Goal: Task Accomplishment & Management: Complete application form

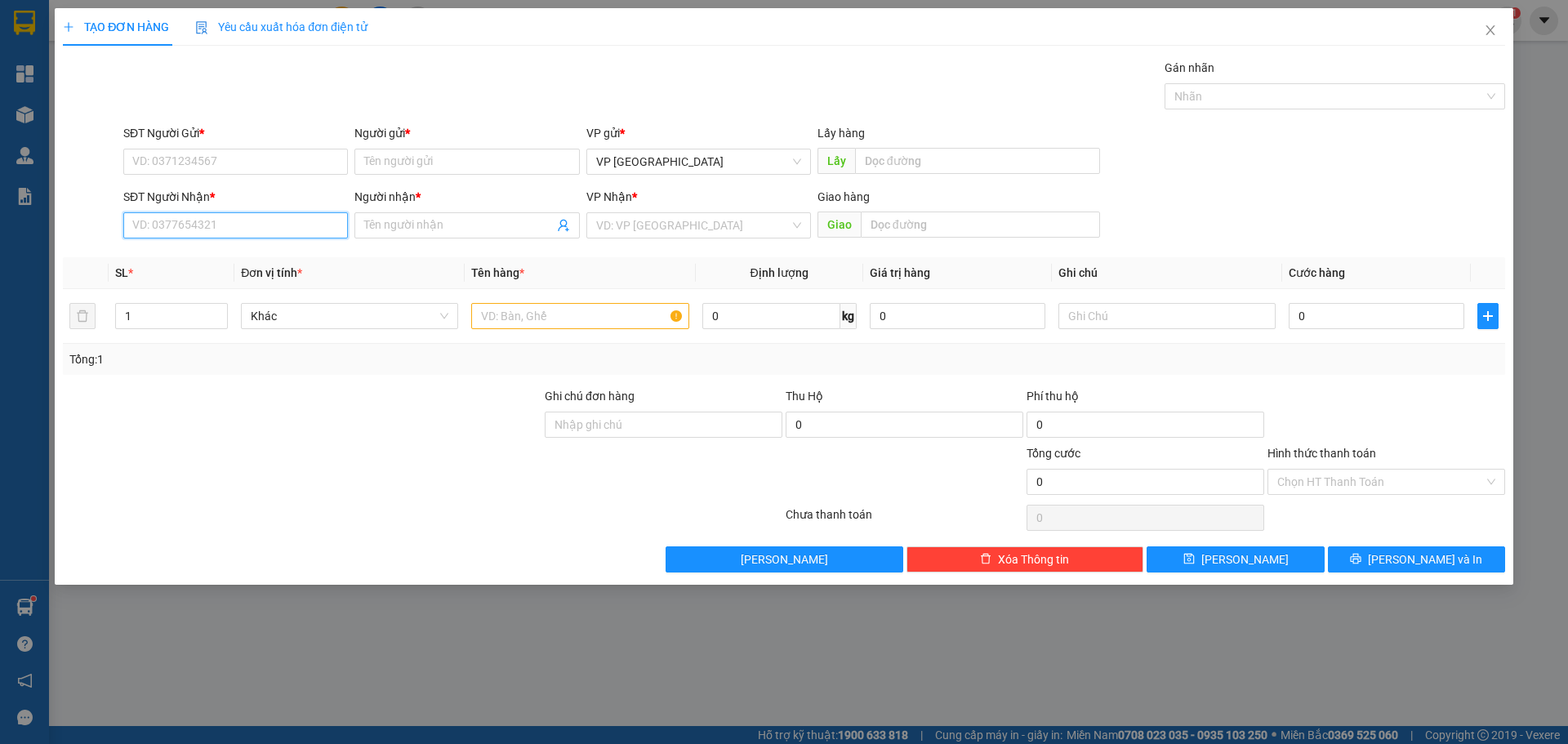
click at [289, 231] on input "SĐT Người Nhận *" at bounding box center [236, 225] width 225 height 26
click at [410, 226] on input "Người nhận *" at bounding box center [458, 225] width 188 height 18
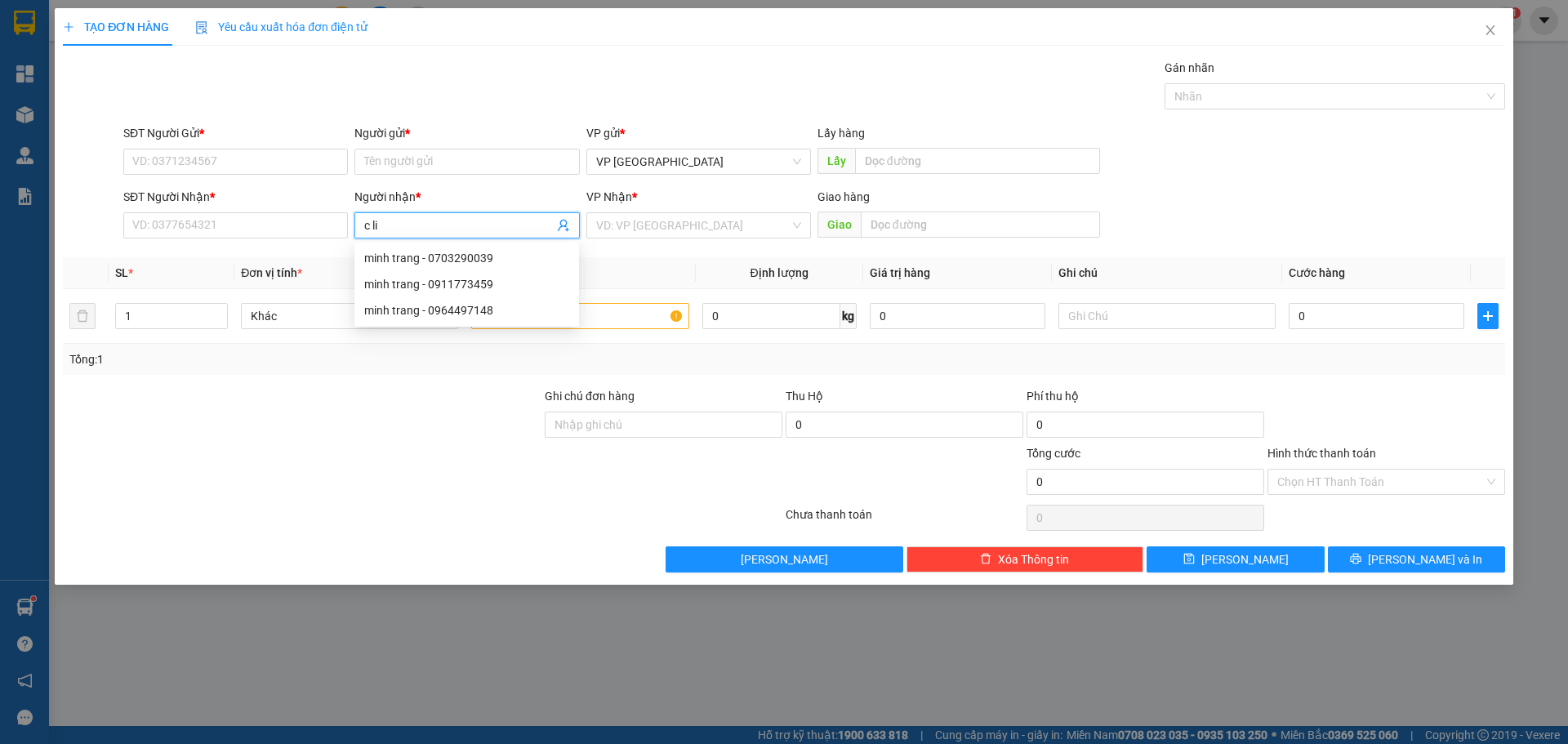
paste input "ê"
type input "c liên"
click at [284, 227] on input "SĐT Người Nhận *" at bounding box center [236, 225] width 225 height 26
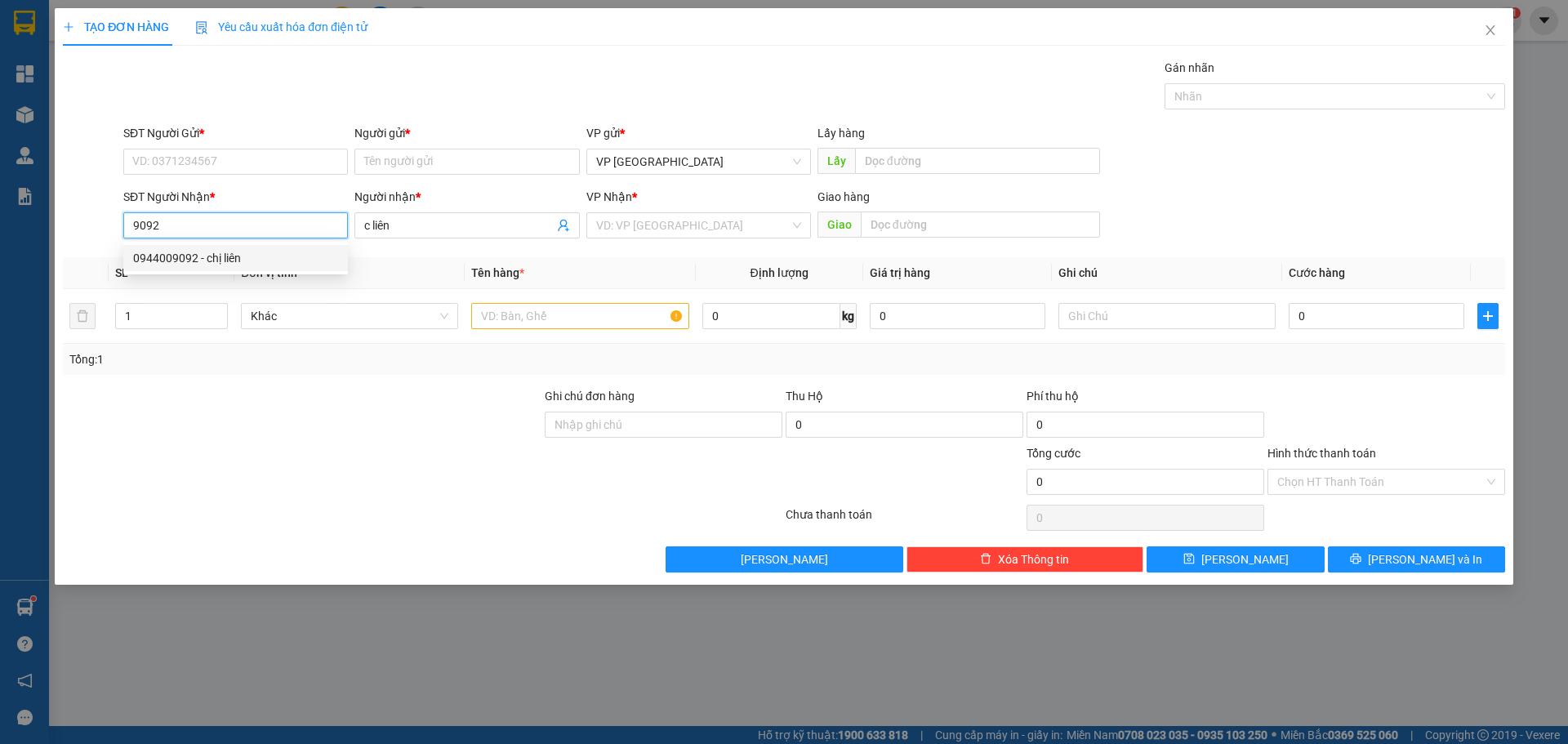
drag, startPoint x: 239, startPoint y: 261, endPoint x: 229, endPoint y: 251, distance: 14.1
click at [239, 260] on div "0944009092 - chị liên" at bounding box center [236, 258] width 205 height 18
type input "0944009092"
type input "chị liên"
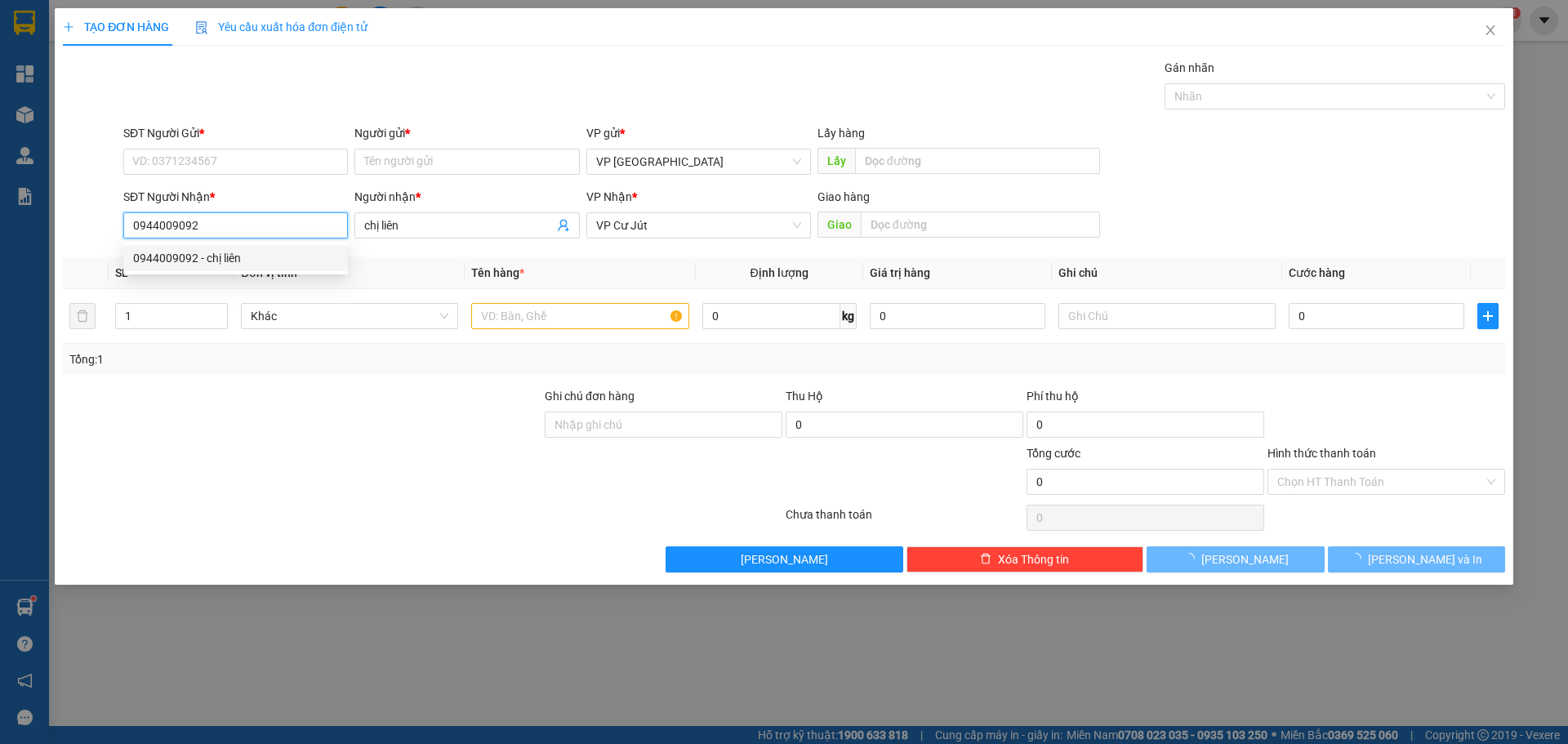
type input "200.000"
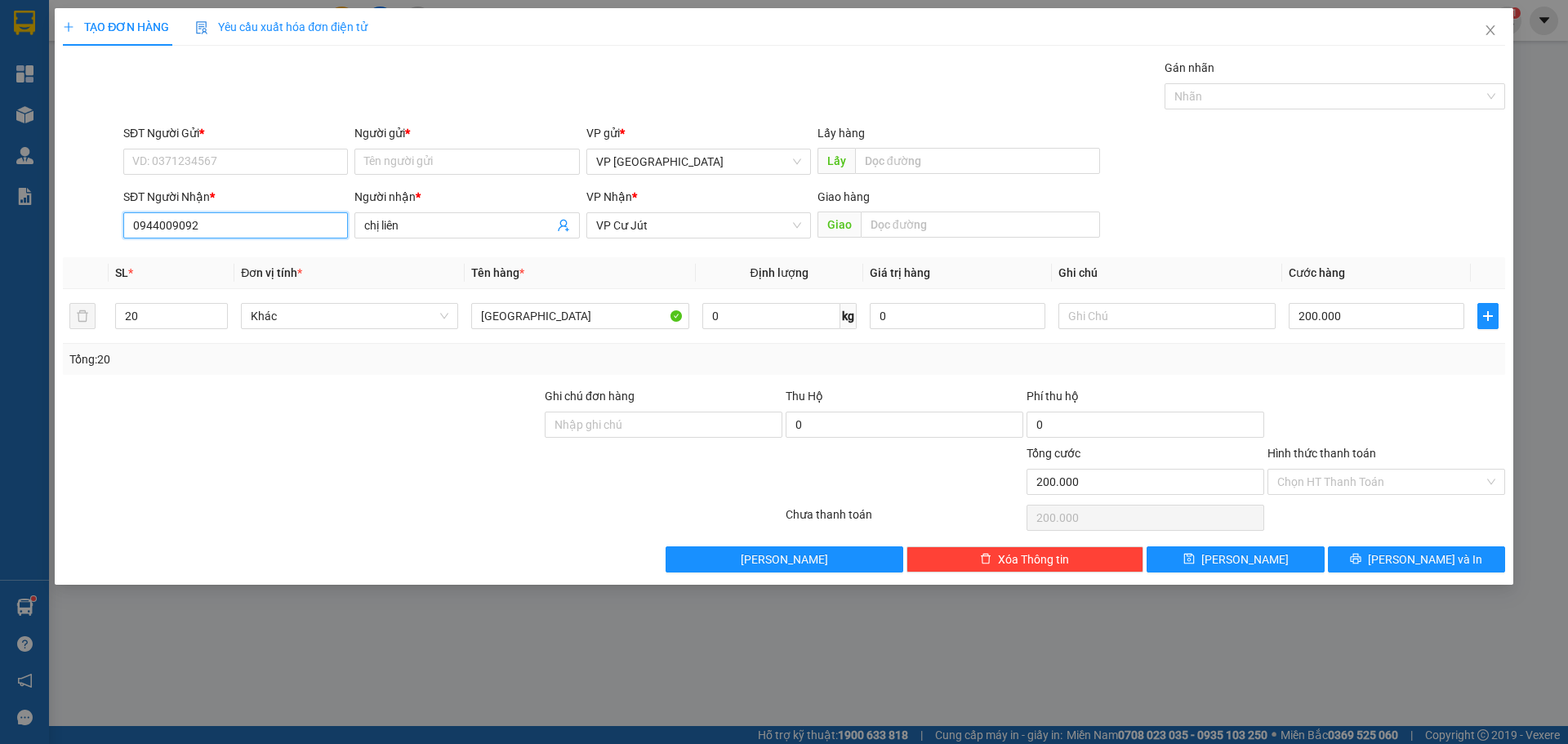
click at [191, 226] on input "0944009092" at bounding box center [236, 225] width 225 height 26
drag, startPoint x: 203, startPoint y: 232, endPoint x: 49, endPoint y: 243, distance: 154.4
click at [49, 243] on div "TẠO ĐƠN HÀNG Yêu cầu xuất hóa đơn điện tử Transit Pickup Surcharge Ids Transit …" at bounding box center [784, 372] width 1568 height 744
type input "0944009092"
click at [205, 166] on input "SĐT Người Gửi *" at bounding box center [236, 161] width 225 height 26
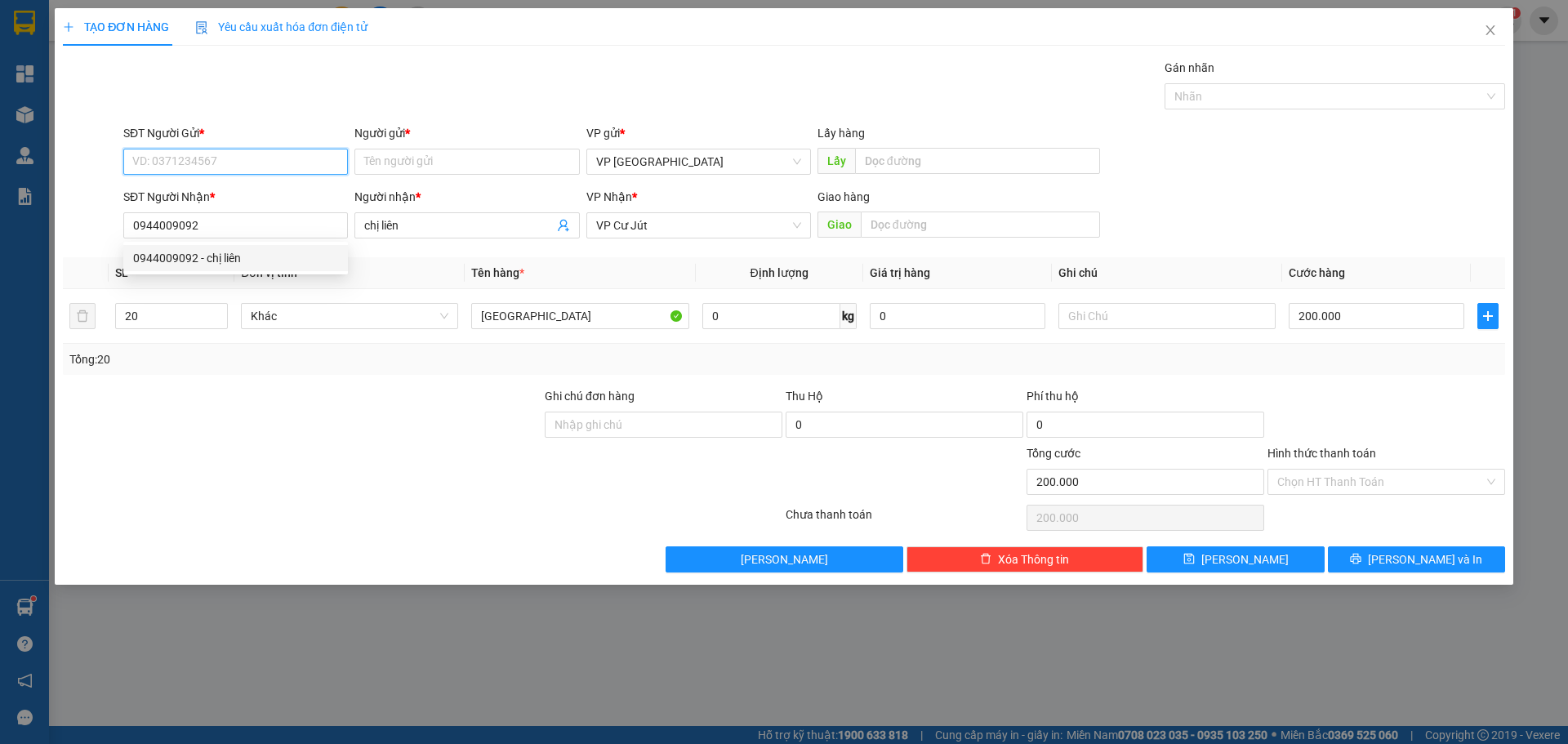
paste input "0944009092"
type input "0944009092"
click at [252, 196] on div "0944009092 - chị liên" at bounding box center [236, 194] width 205 height 18
type input "chị liên"
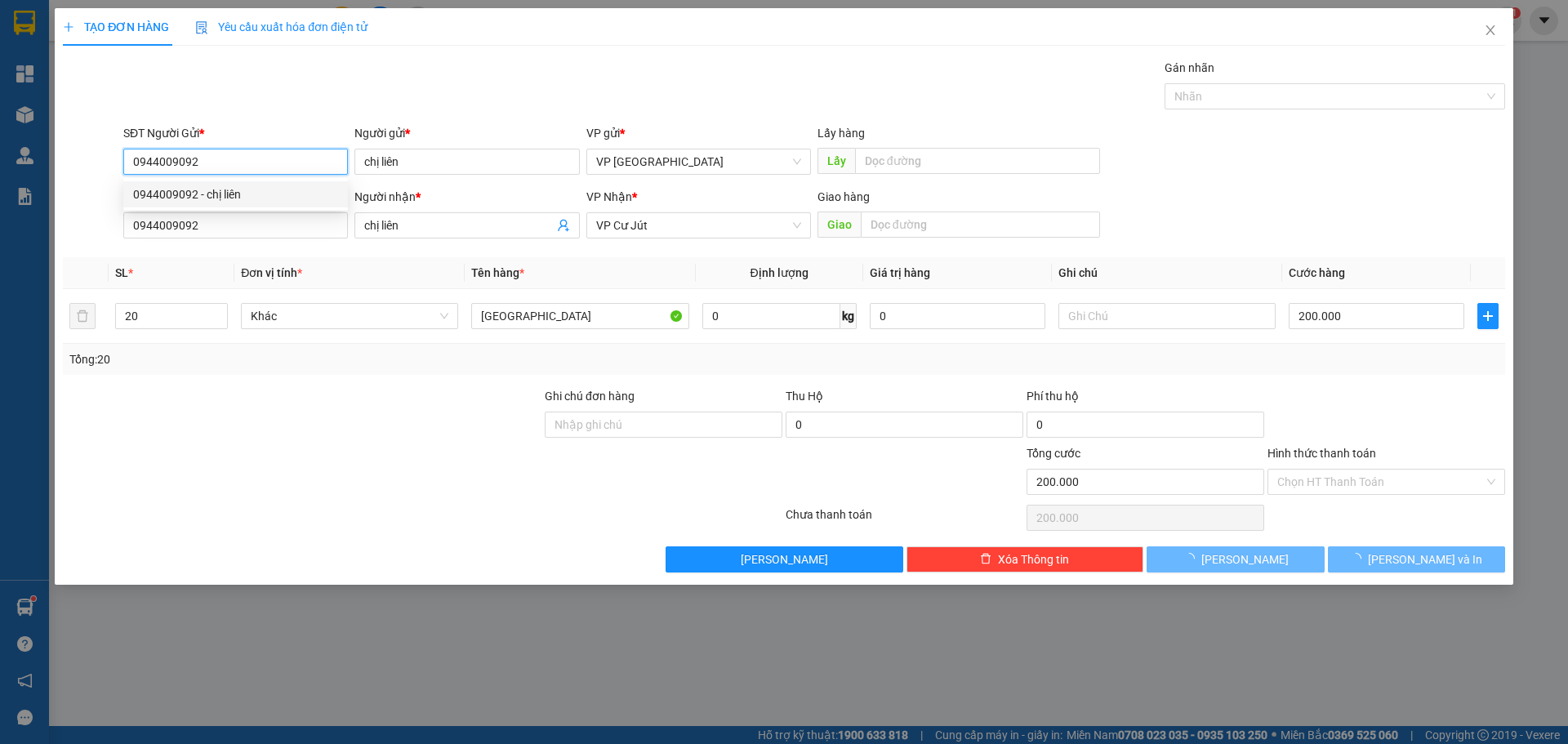
type input "70.000"
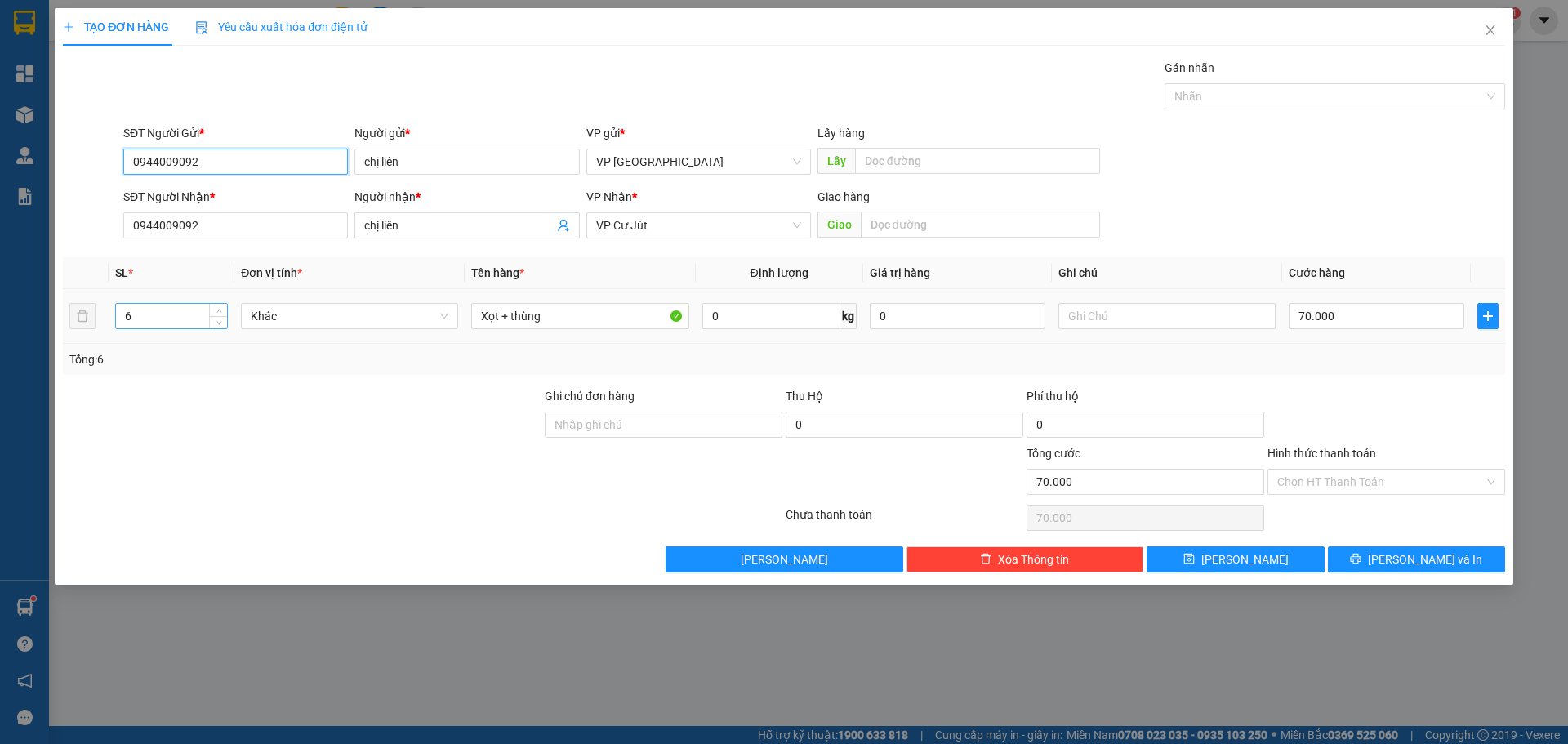
type input "0944009092"
drag, startPoint x: 151, startPoint y: 321, endPoint x: 123, endPoint y: 324, distance: 28.2
click at [127, 324] on input "6" at bounding box center [171, 316] width 111 height 24
type input "1"
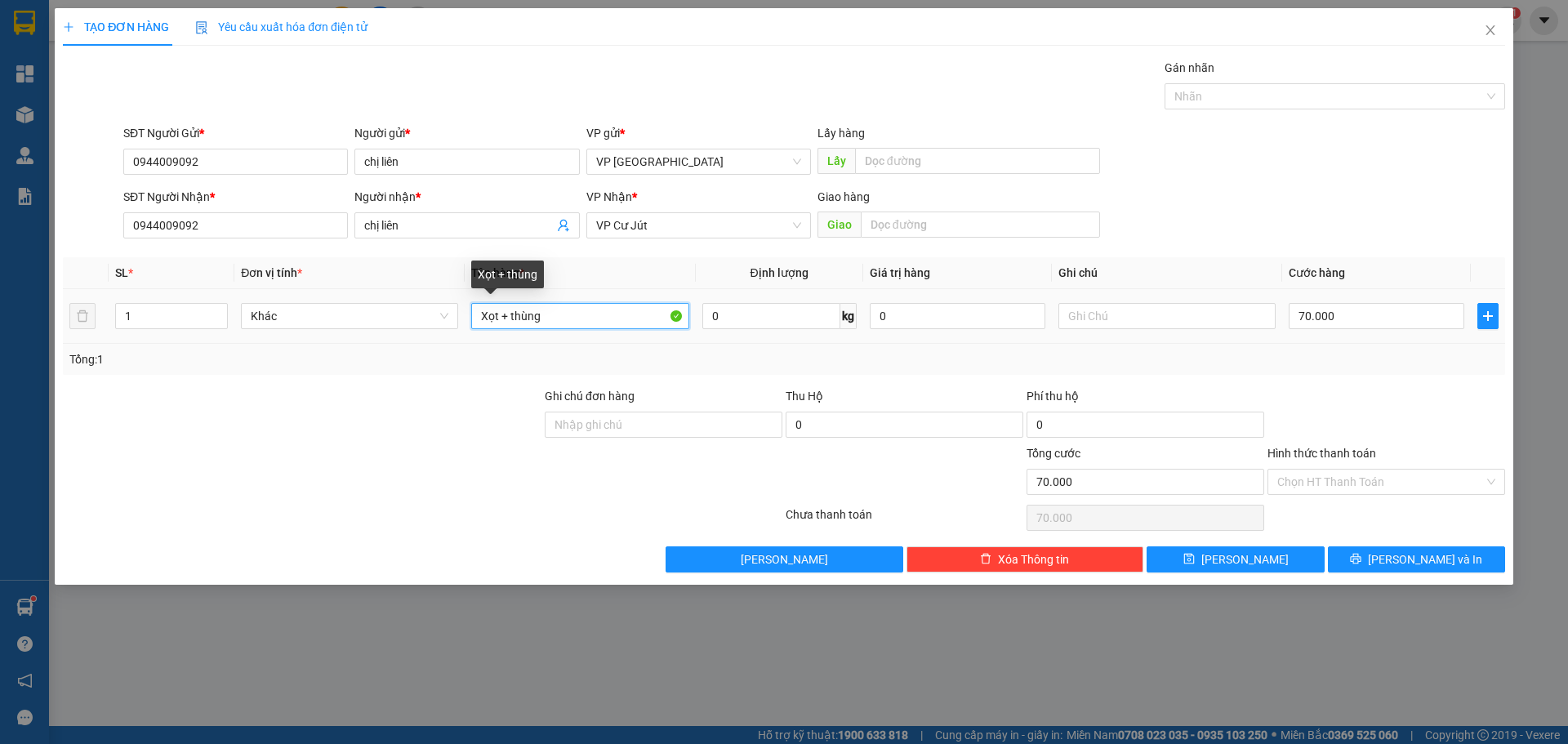
drag, startPoint x: 549, startPoint y: 321, endPoint x: 459, endPoint y: 321, distance: 90.0
click at [459, 321] on tr "1 Khác Xọt + thùng 0 kg 0 70.000" at bounding box center [784, 317] width 1442 height 55
paste input "ệ"
type input "kiện"
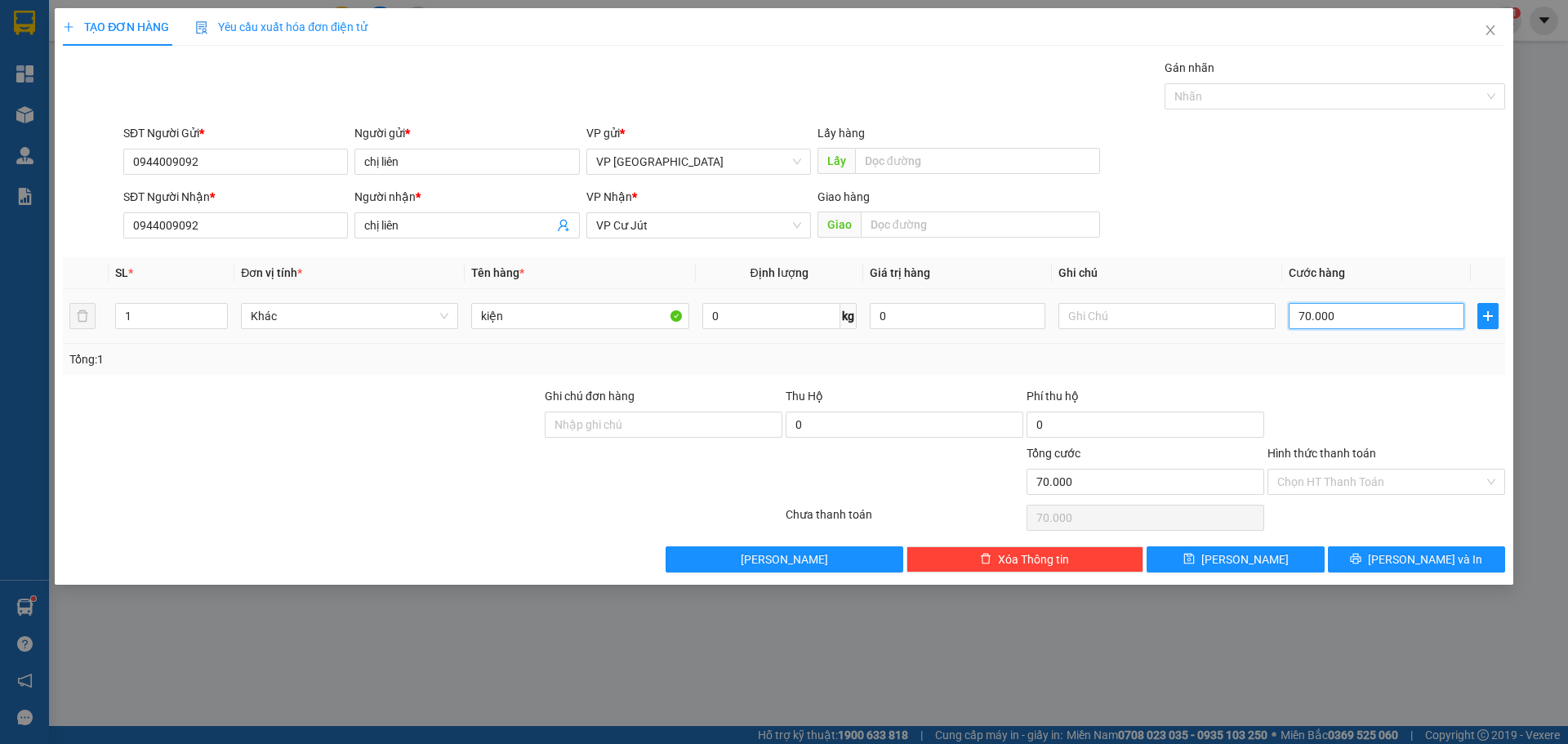
type input "5"
type input "50"
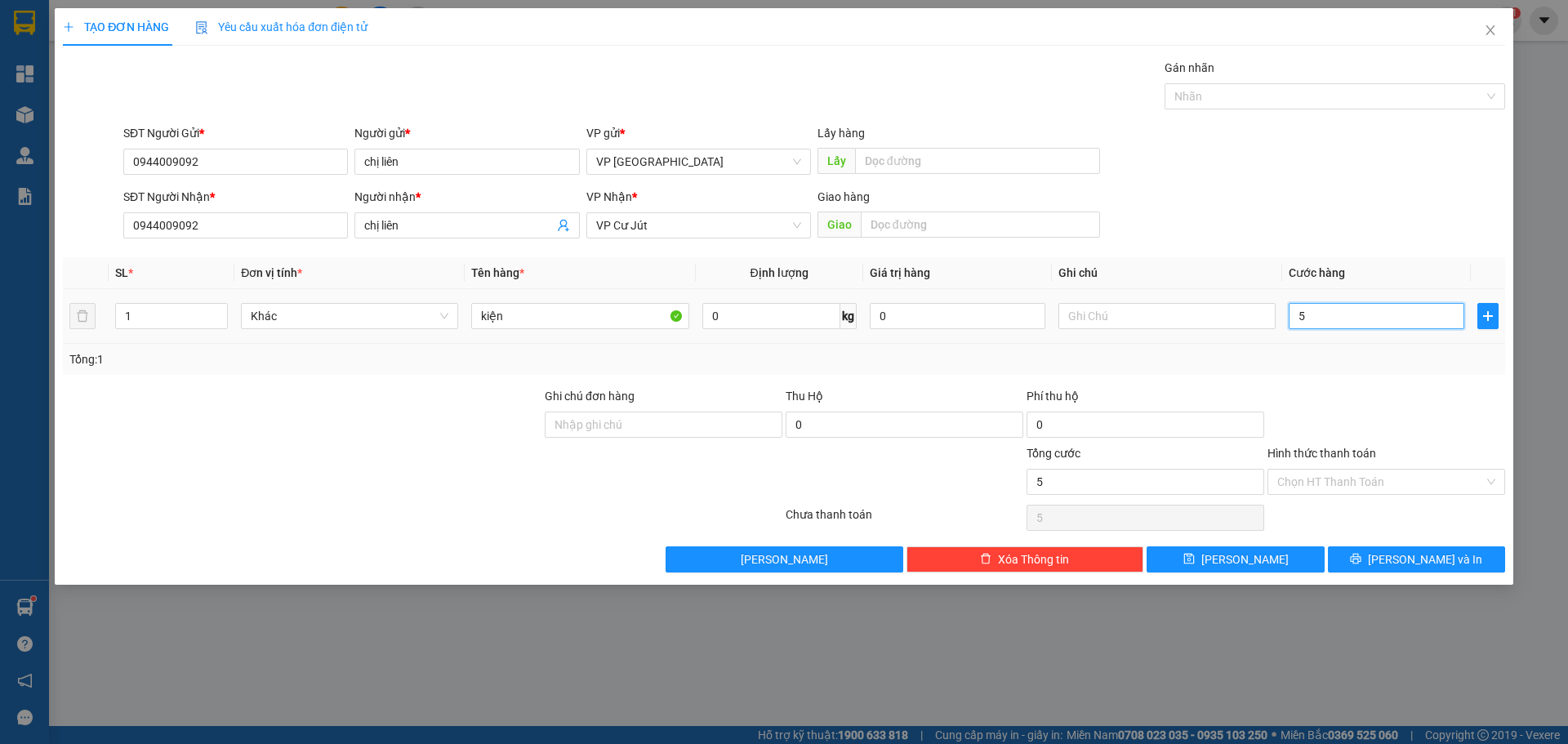
type input "50"
type input "500"
type input "5.000"
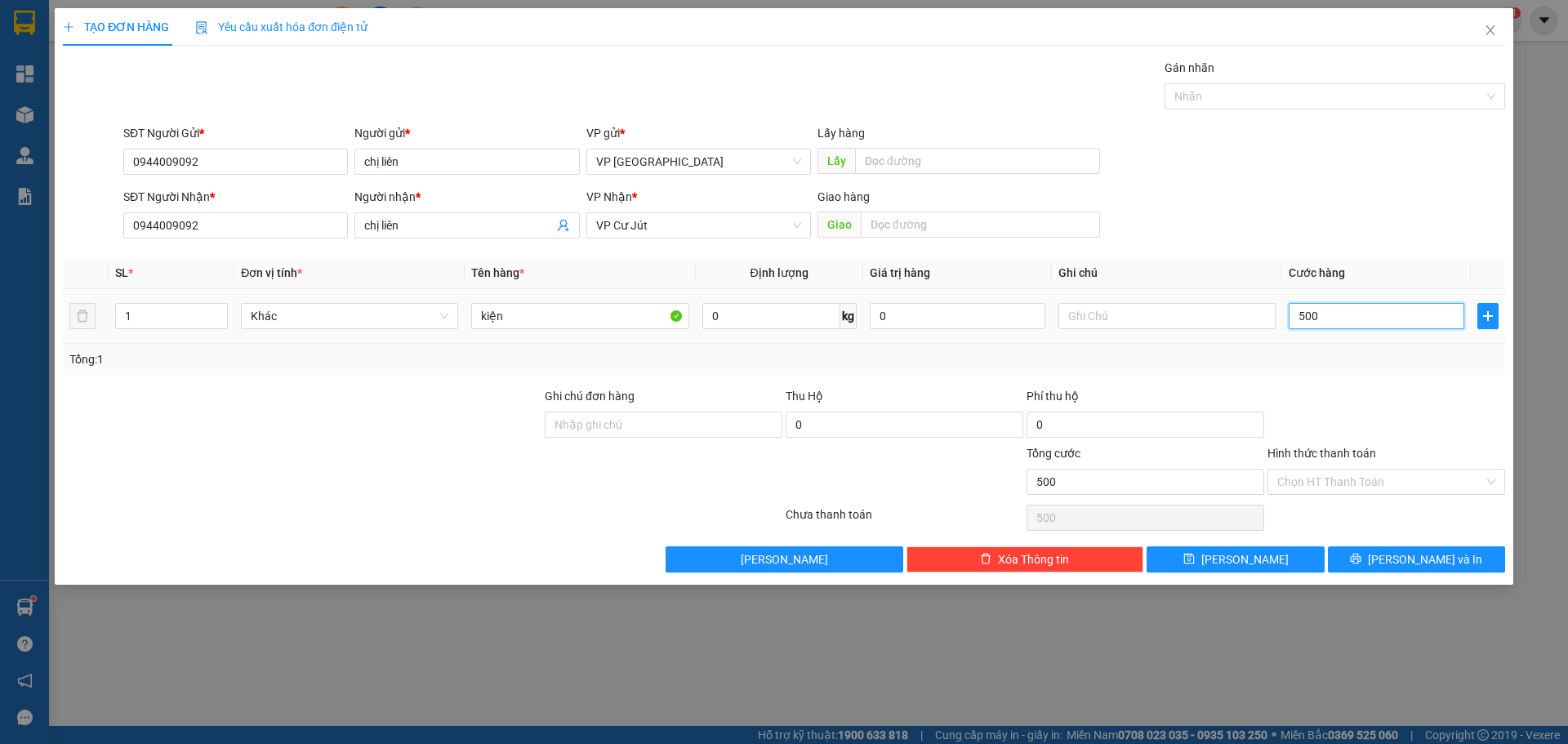
type input "5.000"
type input "50.000"
drag, startPoint x: 1334, startPoint y: 314, endPoint x: 1347, endPoint y: 308, distance: 14.3
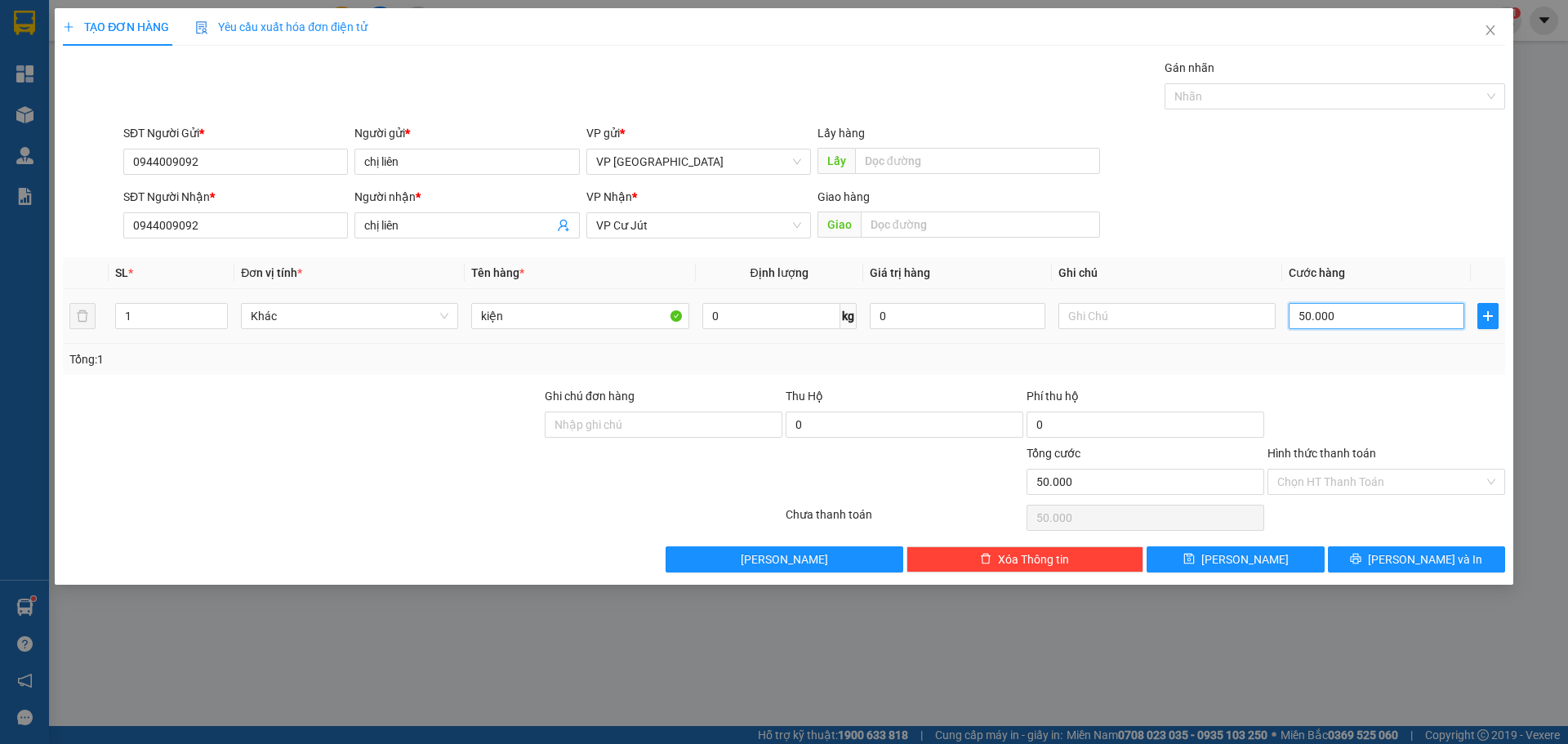
click at [1347, 308] on input "50.000" at bounding box center [1377, 316] width 176 height 26
type input "50.000"
click at [1406, 560] on span "[PERSON_NAME] và In" at bounding box center [1425, 559] width 114 height 18
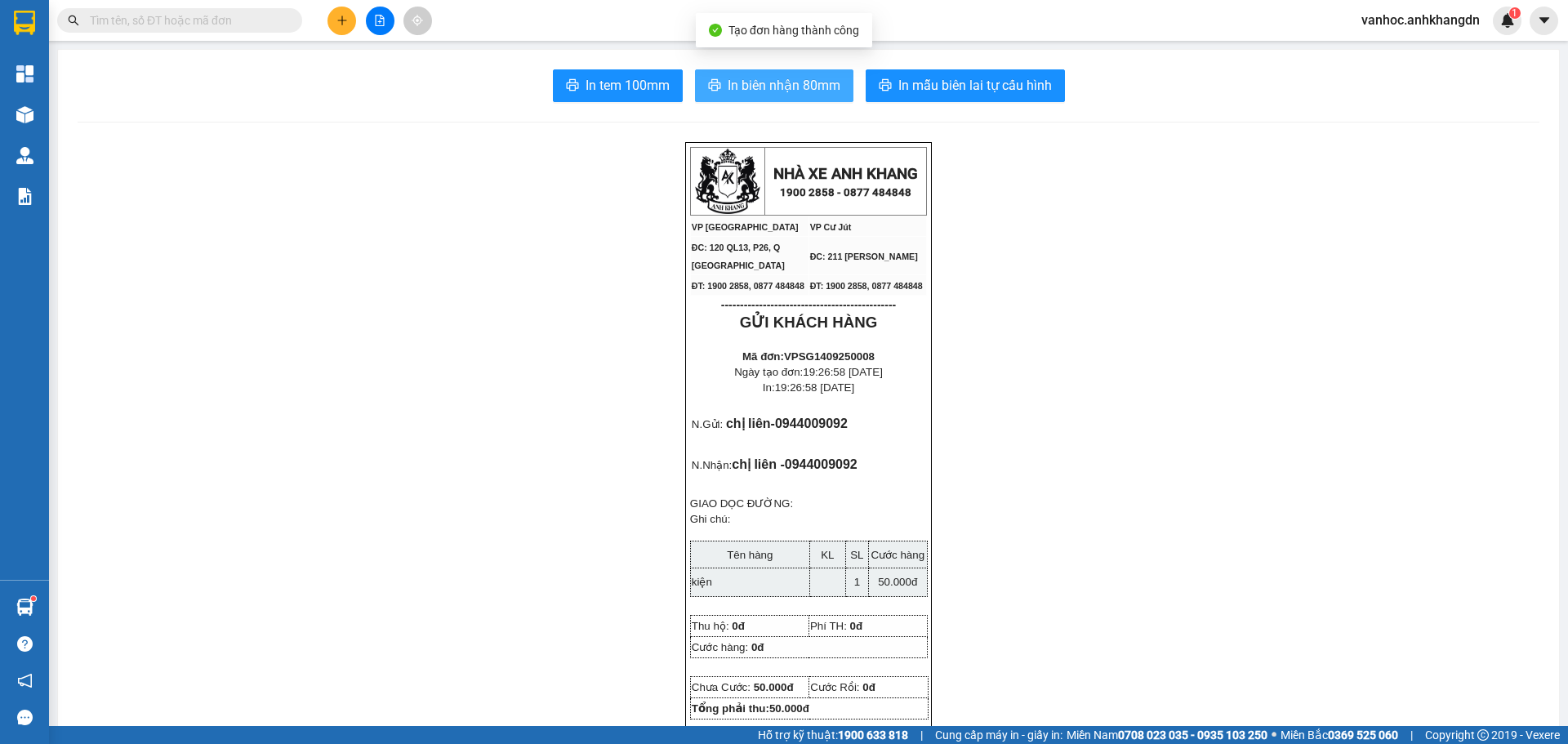
click at [754, 86] on span "In biên nhận 80mm" at bounding box center [784, 85] width 113 height 20
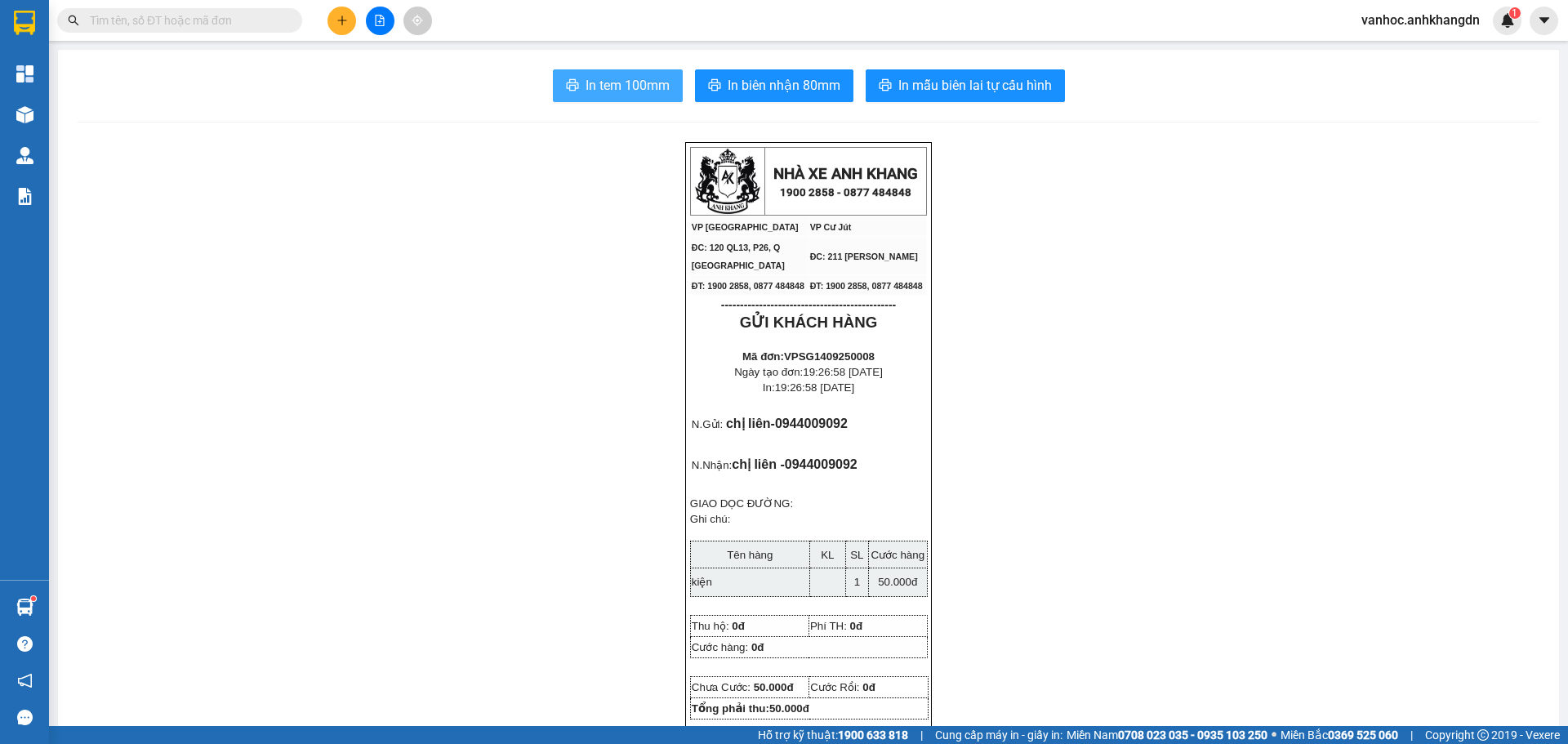
click at [601, 91] on span "In tem 100mm" at bounding box center [628, 85] width 84 height 20
drag, startPoint x: 1162, startPoint y: 572, endPoint x: 1157, endPoint y: 80, distance: 492.0
